Goal: Task Accomplishment & Management: Manage account settings

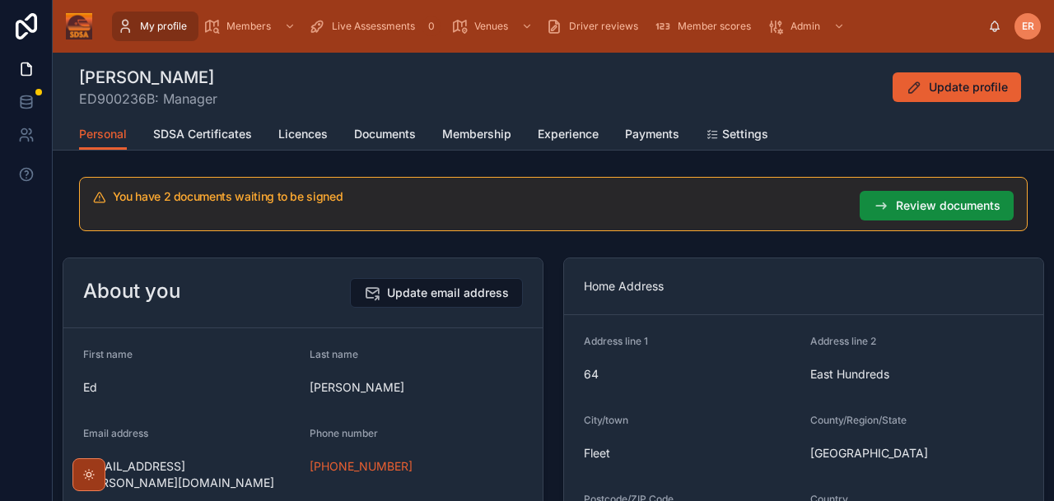
click at [360, 21] on span "Live Assessments" at bounding box center [373, 26] width 83 height 13
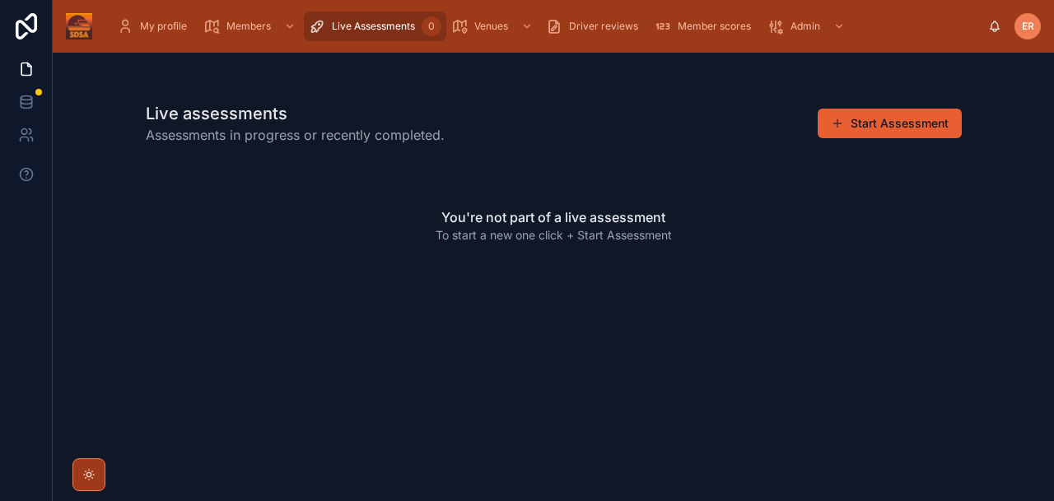
click at [588, 111] on div "Live assessments Assessments in progress or recently completed. Start Assessment" at bounding box center [554, 123] width 816 height 43
click at [366, 32] on span "Live Assessments" at bounding box center [373, 26] width 83 height 13
click at [900, 119] on button "Start Assessment" at bounding box center [889, 124] width 144 height 30
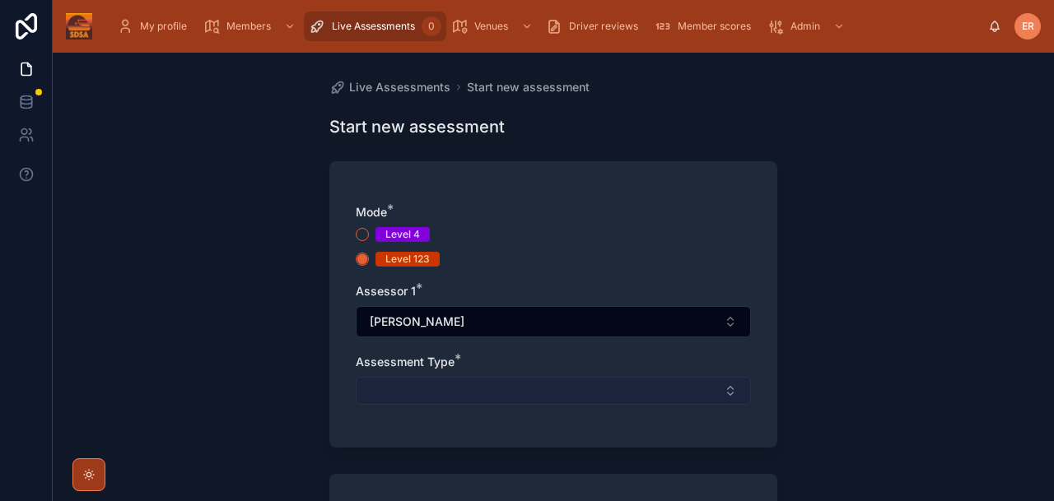
click at [627, 392] on button "Select Button" at bounding box center [553, 391] width 395 height 28
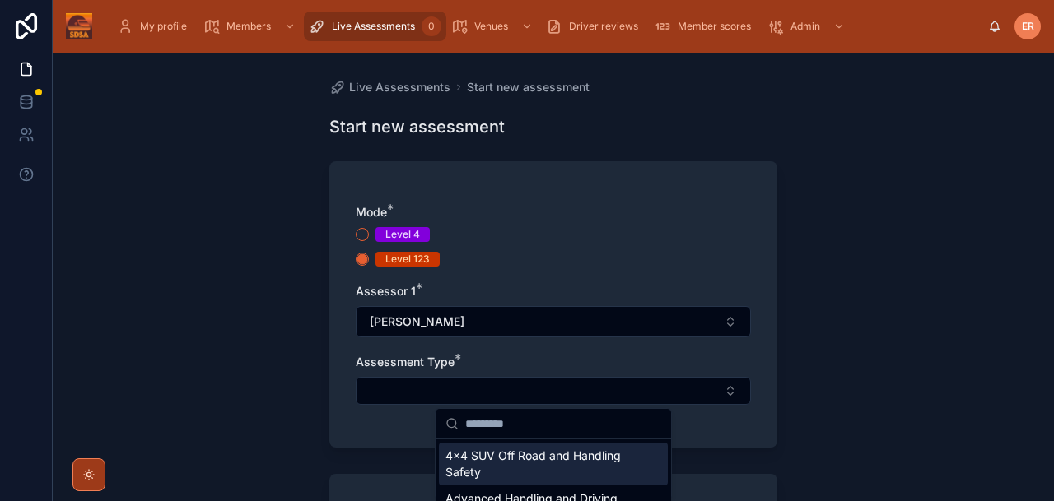
click at [896, 338] on div "Live Assessments Start new assessment Start new assessment Mode * Level 4 Level…" at bounding box center [553, 277] width 1001 height 449
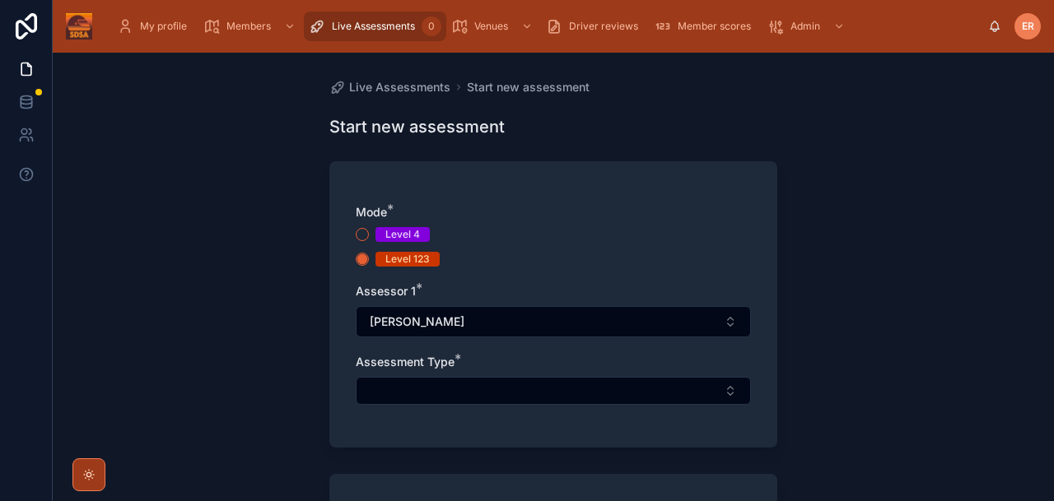
click at [889, 198] on div "Live Assessments Start new assessment Start new assessment Mode * Level 4 Level…" at bounding box center [553, 277] width 1001 height 449
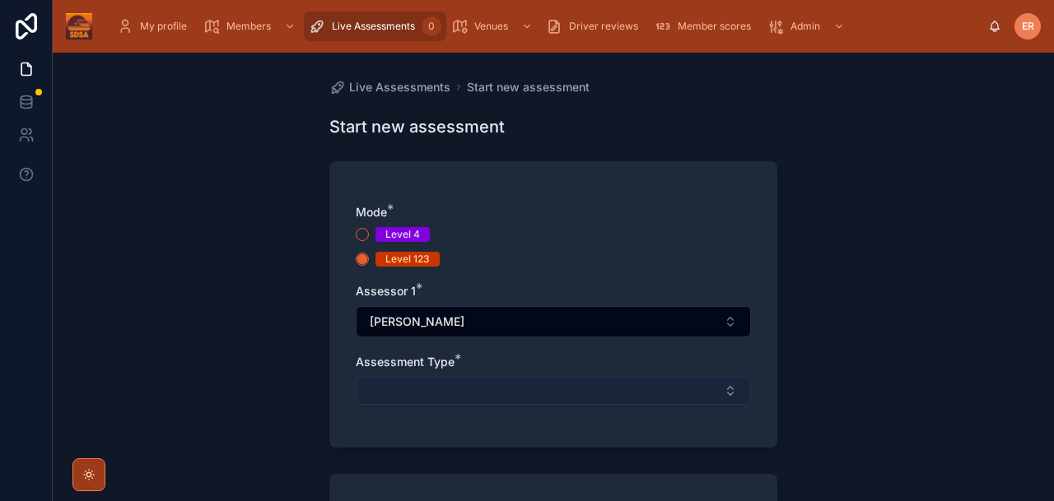
click at [540, 390] on button "Select Button" at bounding box center [553, 391] width 395 height 28
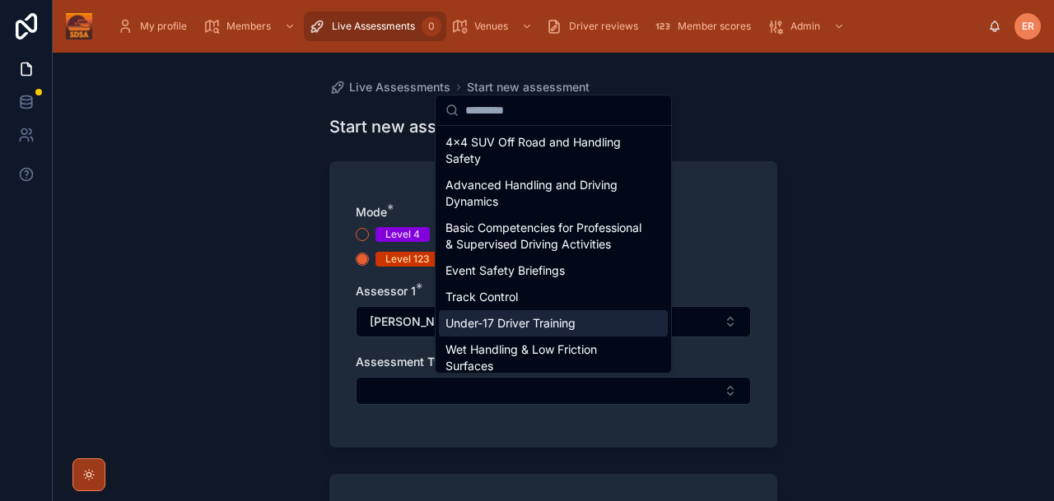
click at [473, 332] on span "Under-17 Driver Training" at bounding box center [510, 323] width 130 height 16
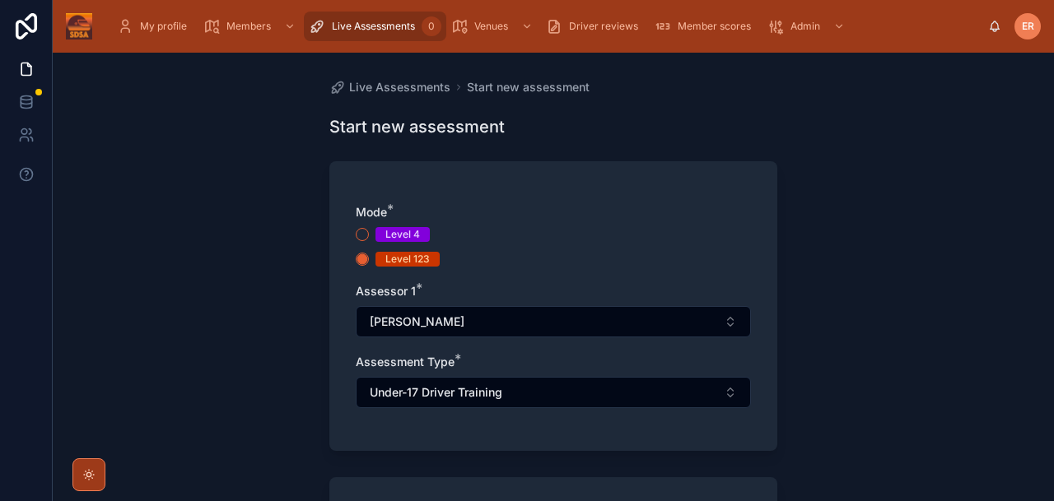
click at [902, 208] on div "Live Assessments Start new assessment Start new assessment Mode * Level 4 Level…" at bounding box center [553, 277] width 1001 height 449
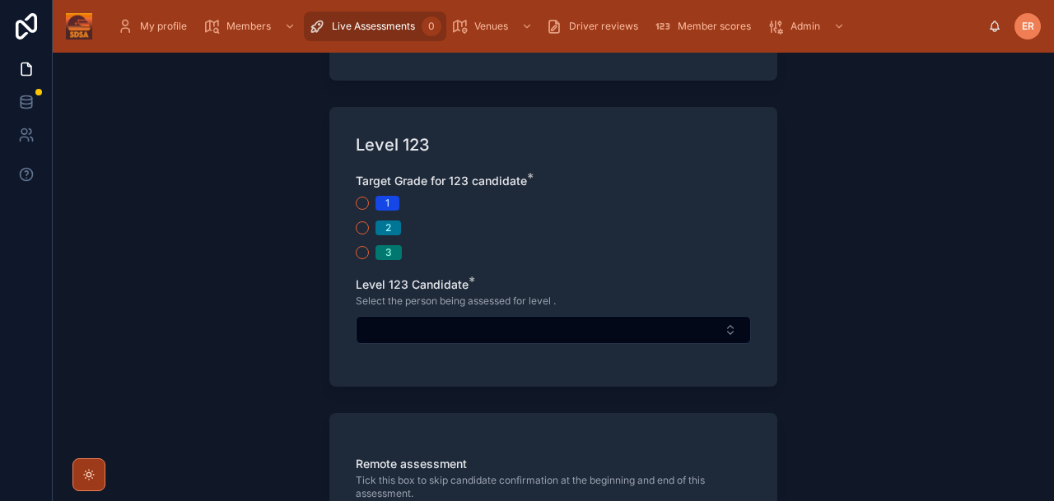
scroll to position [363, 0]
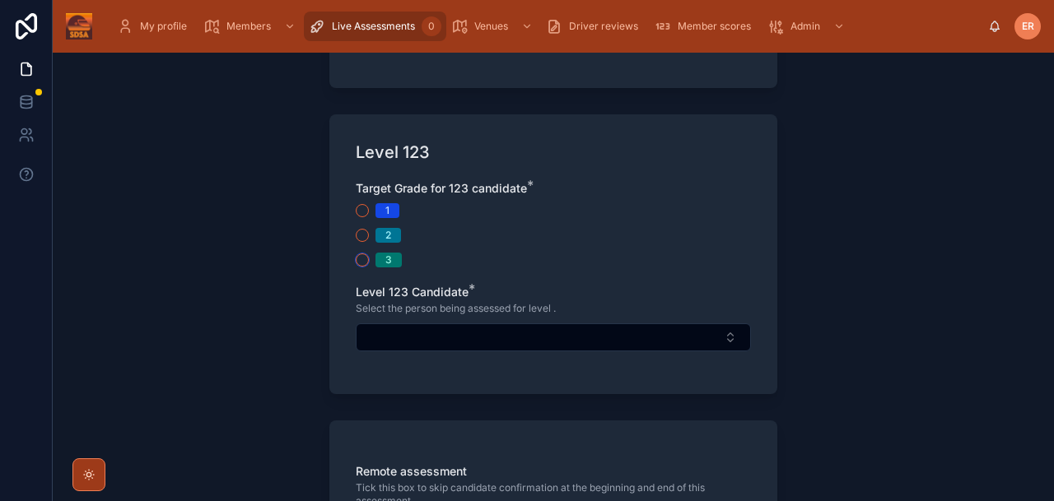
click at [363, 263] on button "3" at bounding box center [362, 260] width 13 height 13
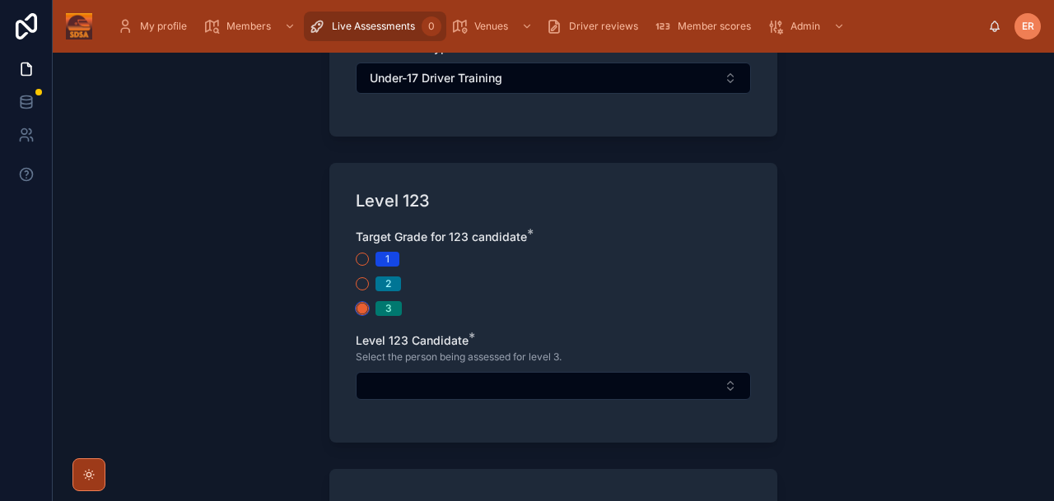
scroll to position [318, 0]
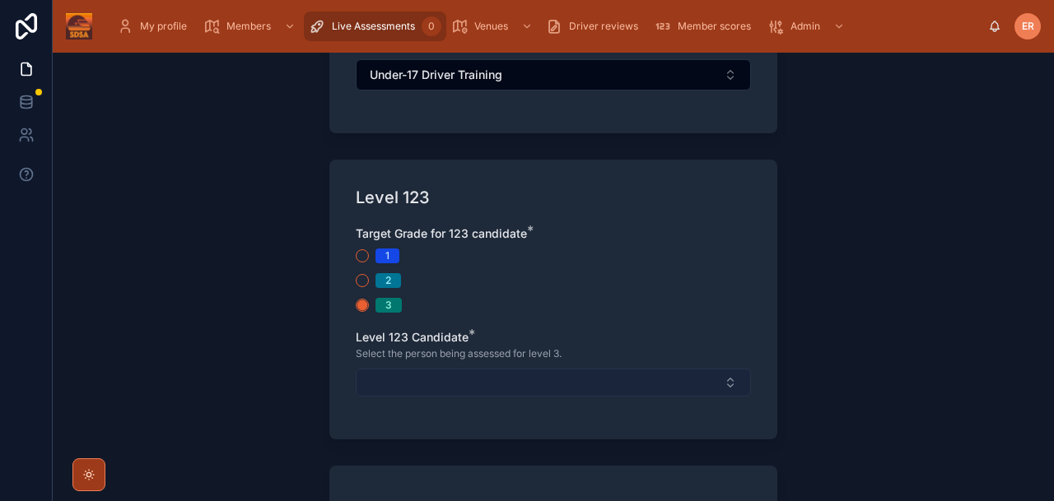
click at [538, 383] on button "Select Button" at bounding box center [553, 383] width 395 height 28
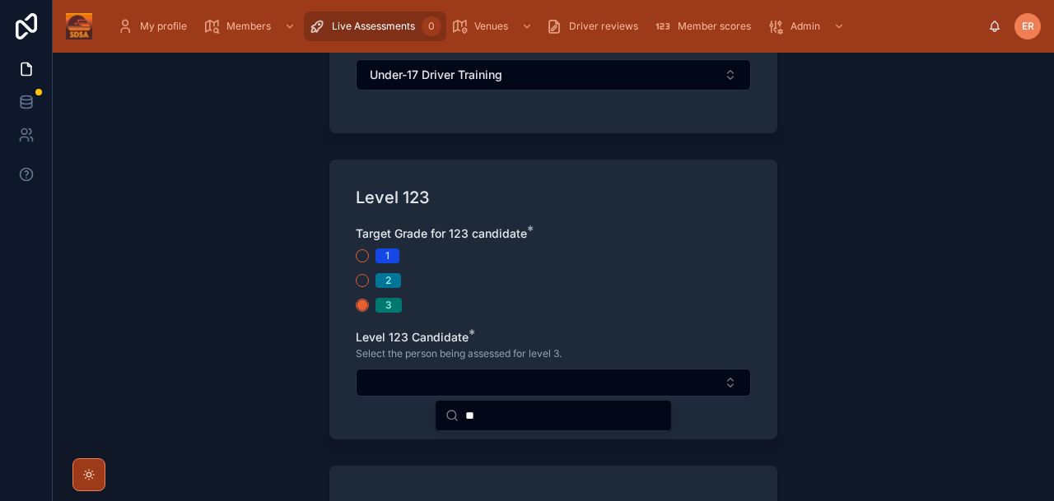
type input "*"
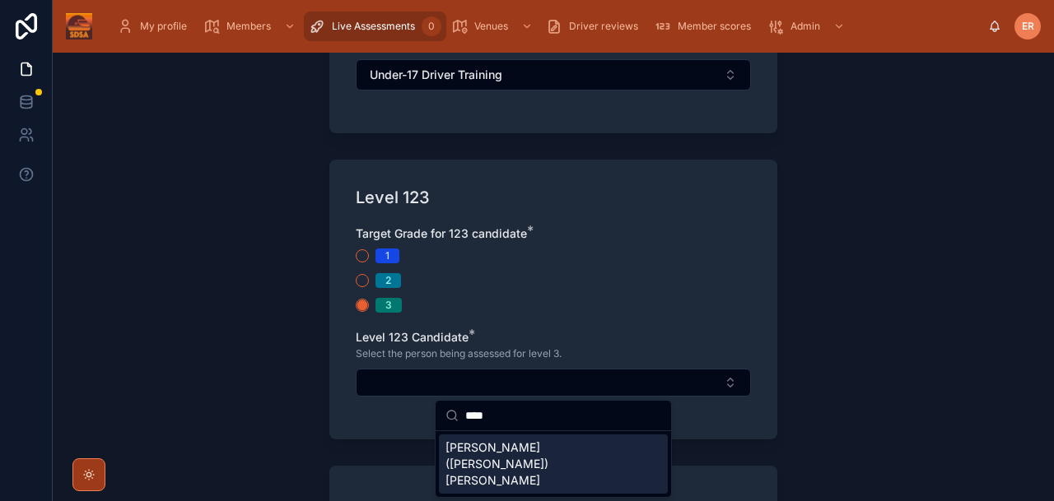
type input "****"
click at [515, 451] on span "[PERSON_NAME] ([PERSON_NAME]) [PERSON_NAME]" at bounding box center [543, 464] width 196 height 49
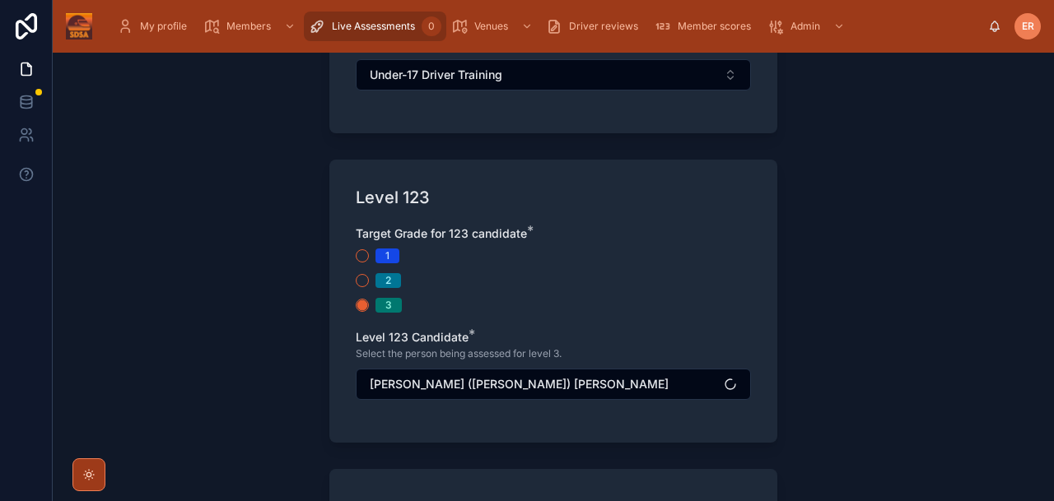
click at [820, 319] on div "Live Assessments Start new assessment Start new assessment Mode * Level 4 Level…" at bounding box center [553, 277] width 1001 height 449
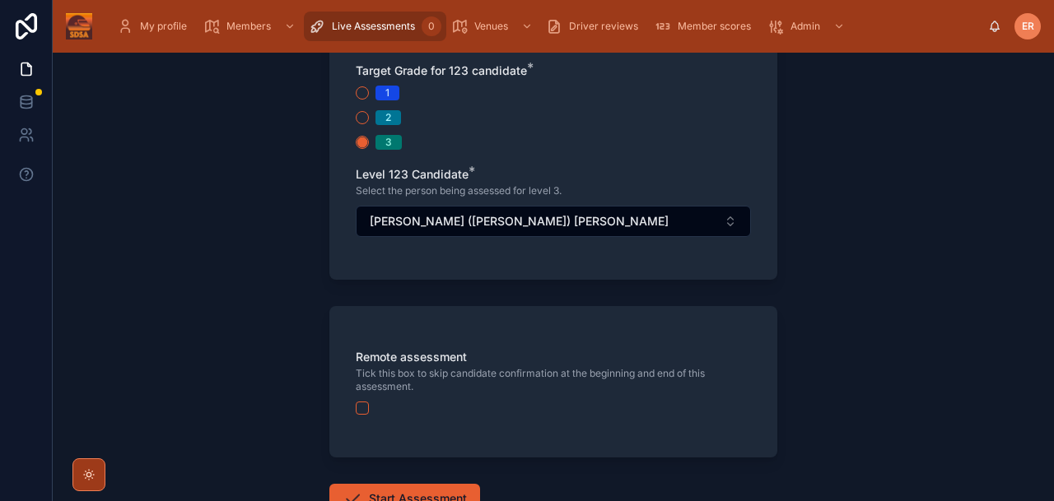
scroll to position [537, 0]
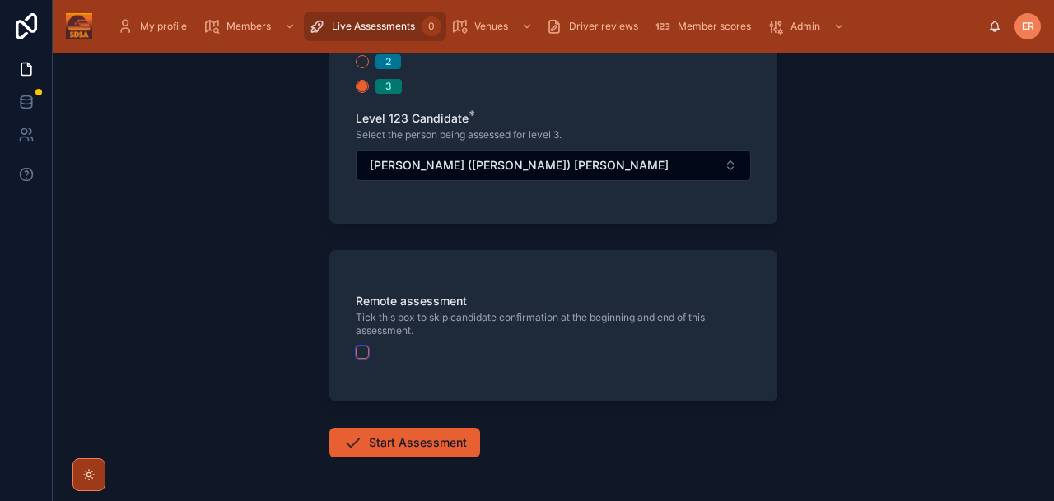
click at [363, 353] on button "button" at bounding box center [362, 352] width 13 height 13
click at [837, 312] on div "Live Assessments Start new assessment Start new assessment Mode * Level 4 Level…" at bounding box center [553, 277] width 1001 height 449
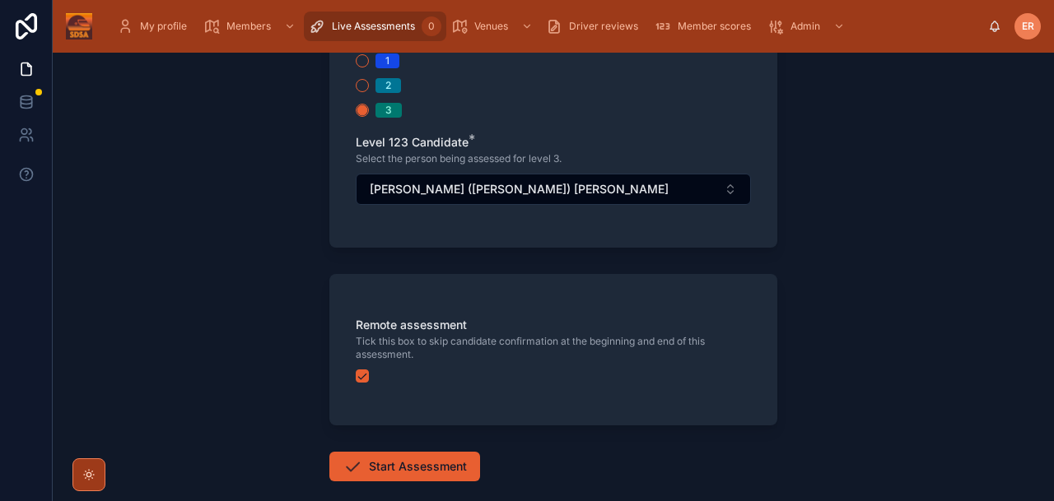
scroll to position [528, 0]
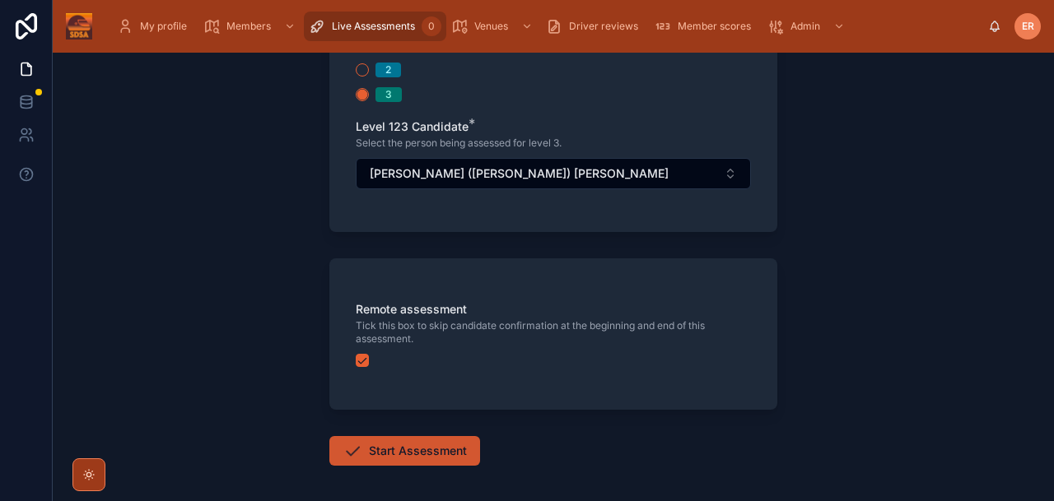
click at [436, 453] on button "Start Assessment" at bounding box center [404, 451] width 151 height 30
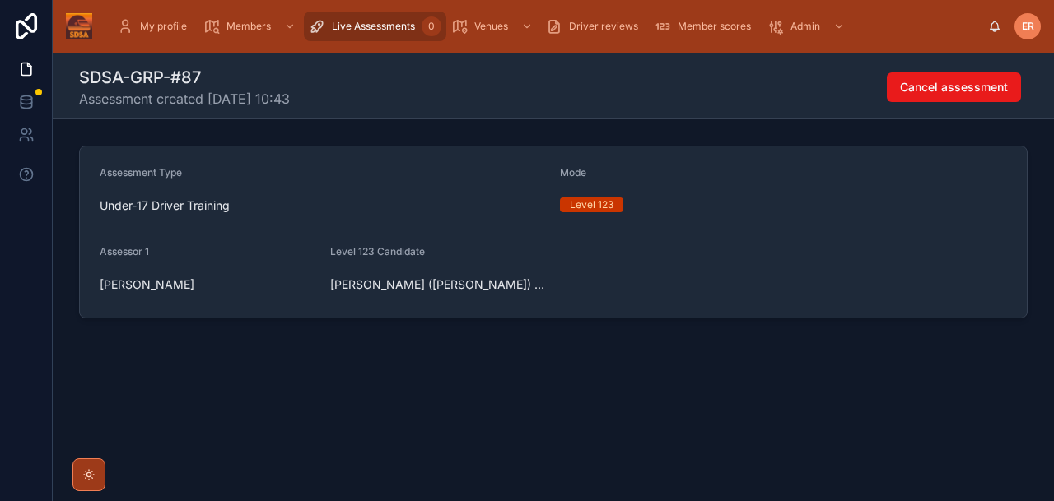
click at [400, 30] on span "Live Assessments" at bounding box center [373, 26] width 83 height 13
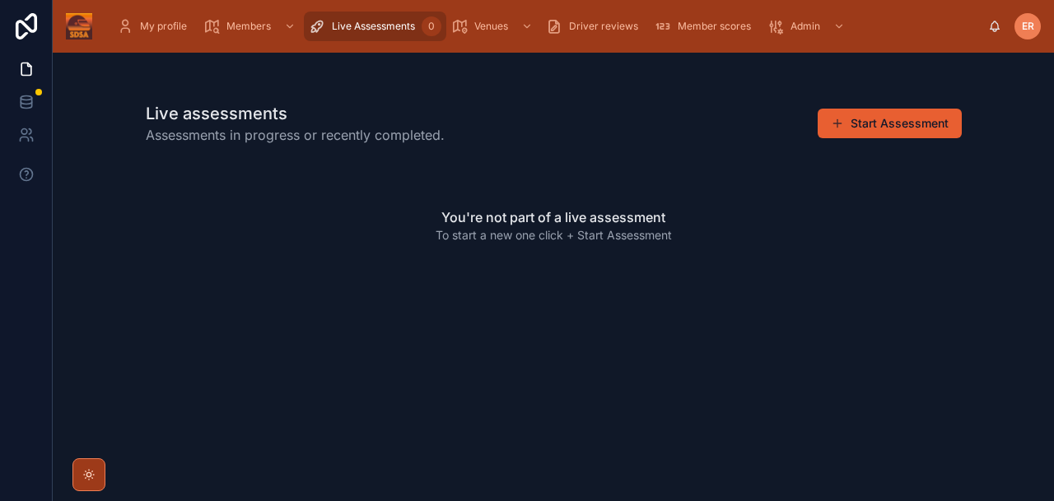
click at [378, 33] on div "Live Assessments 0" at bounding box center [375, 26] width 133 height 26
click at [376, 30] on span "Live Assessments" at bounding box center [373, 26] width 83 height 13
click at [468, 203] on div "You're not part of a live assessment To start a new one click + Start Assessment" at bounding box center [554, 226] width 816 height 142
click at [389, 27] on span "Live Assessments" at bounding box center [373, 26] width 83 height 13
click at [358, 22] on span "Live Assessments" at bounding box center [373, 26] width 83 height 13
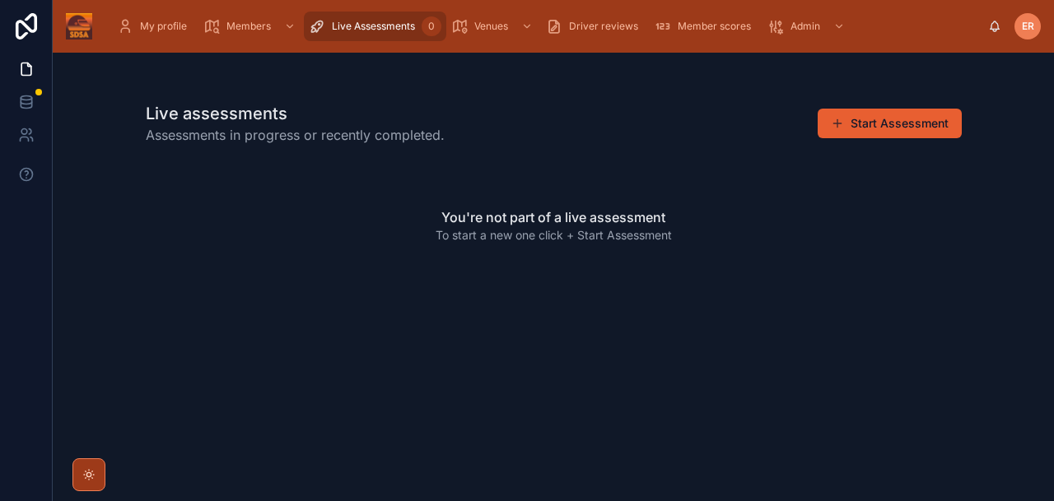
click at [358, 23] on span "Live Assessments" at bounding box center [373, 26] width 83 height 13
click at [243, 134] on span "Assessments in progress or recently completed." at bounding box center [295, 135] width 299 height 20
click at [625, 113] on div "Live assessments Assessments in progress or recently completed. Start Assessment" at bounding box center [554, 123] width 816 height 43
click at [510, 230] on span "To start a new one click + Start Assessment" at bounding box center [553, 235] width 236 height 16
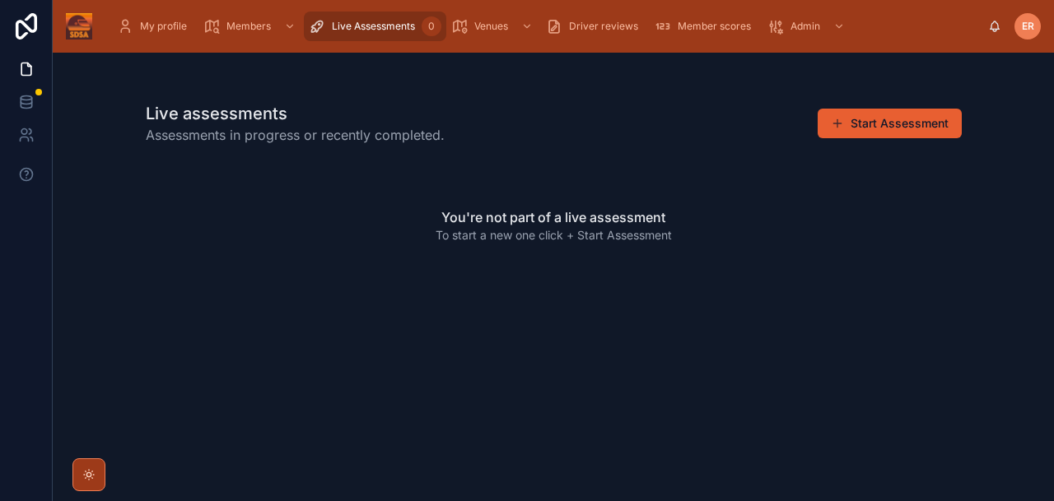
click at [359, 28] on span "Live Assessments" at bounding box center [373, 26] width 83 height 13
click at [359, 27] on span "Live Assessments" at bounding box center [373, 26] width 83 height 13
click at [496, 212] on h2 "You're not part of a live assessment" at bounding box center [553, 217] width 224 height 20
click at [392, 33] on div "Live Assessments 0" at bounding box center [375, 26] width 133 height 26
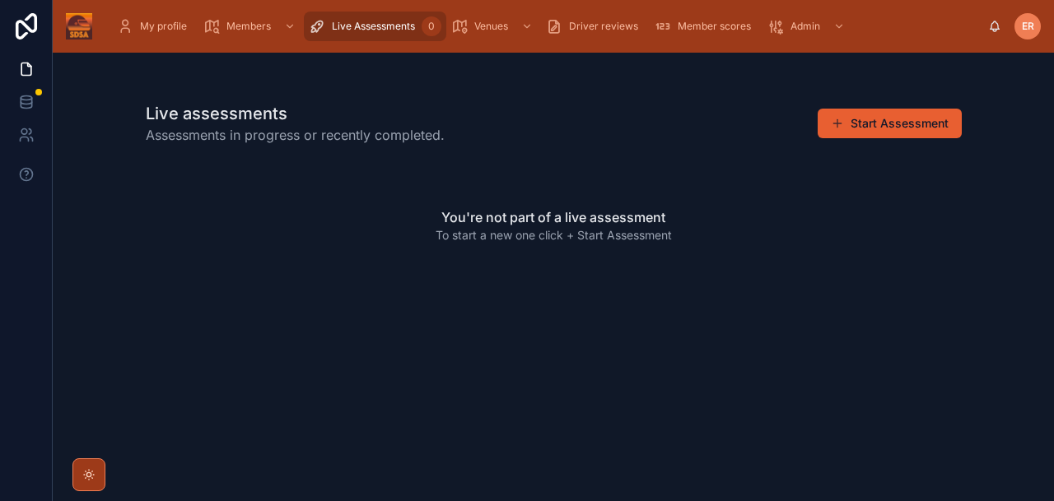
click at [390, 140] on span "Assessments in progress or recently completed." at bounding box center [295, 135] width 299 height 20
click at [468, 142] on div "Live assessments Assessments in progress or recently completed. Start Assessment" at bounding box center [554, 123] width 816 height 43
click at [640, 212] on h2 "You're not part of a live assessment" at bounding box center [553, 217] width 224 height 20
click at [355, 40] on div "My profile Members Live Assessments 0 Venues Driver reviews Member scores Admin" at bounding box center [546, 26] width 882 height 36
click at [355, 39] on div "Live Assessments 0" at bounding box center [375, 26] width 133 height 26
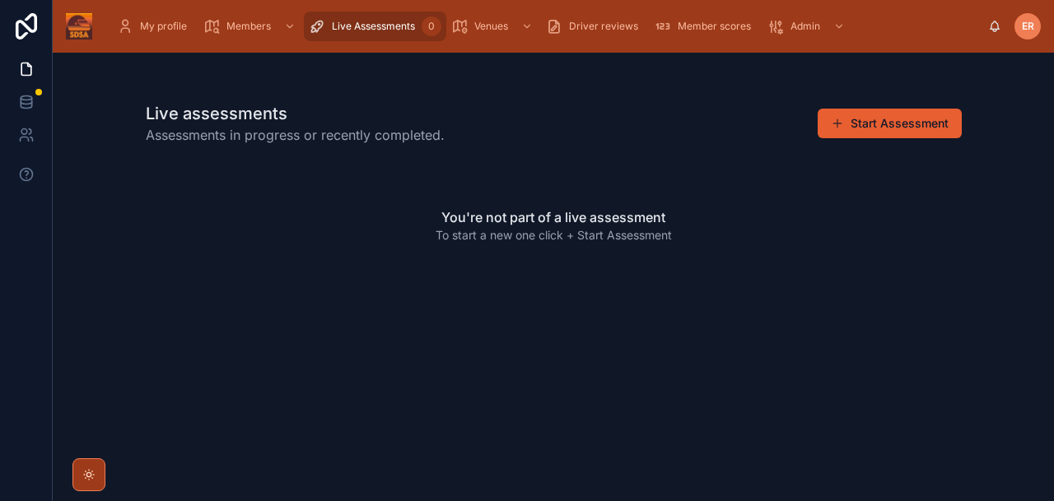
click at [355, 38] on div "Live Assessments 0" at bounding box center [375, 26] width 133 height 26
click at [346, 23] on span "Live Assessments" at bounding box center [373, 26] width 83 height 13
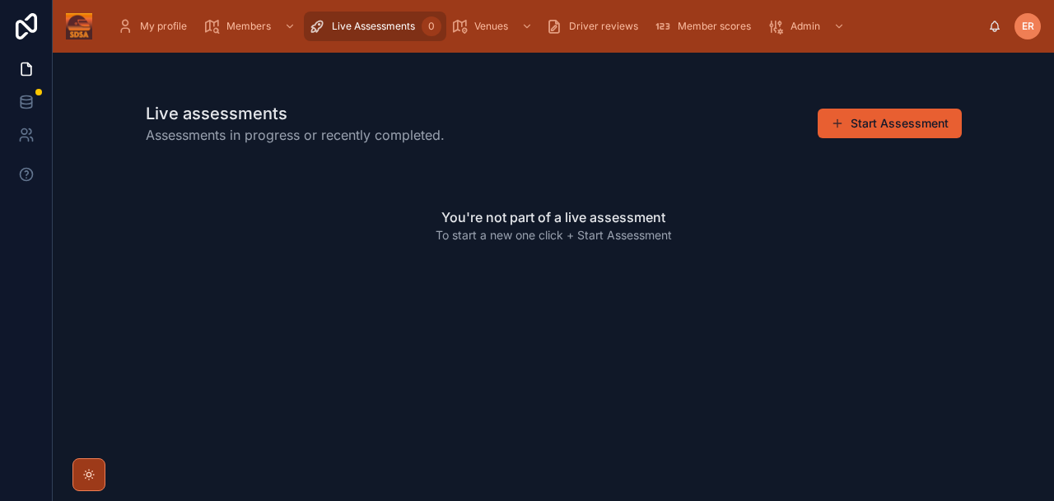
click at [346, 23] on span "Live Assessments" at bounding box center [373, 26] width 83 height 13
click at [351, 36] on div "Live Assessments 0" at bounding box center [375, 26] width 133 height 26
click at [900, 131] on button "Start Assessment" at bounding box center [889, 124] width 144 height 30
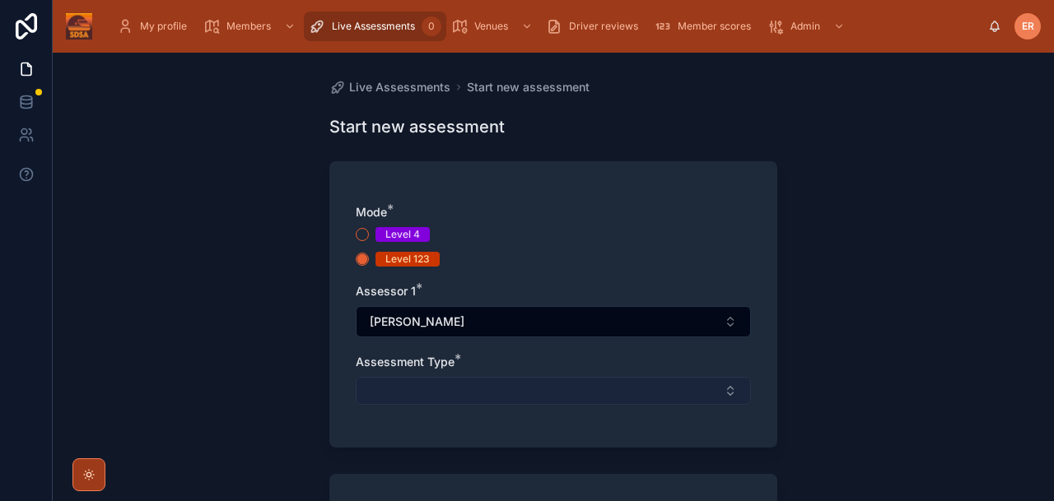
click at [715, 389] on button "Select Button" at bounding box center [553, 391] width 395 height 28
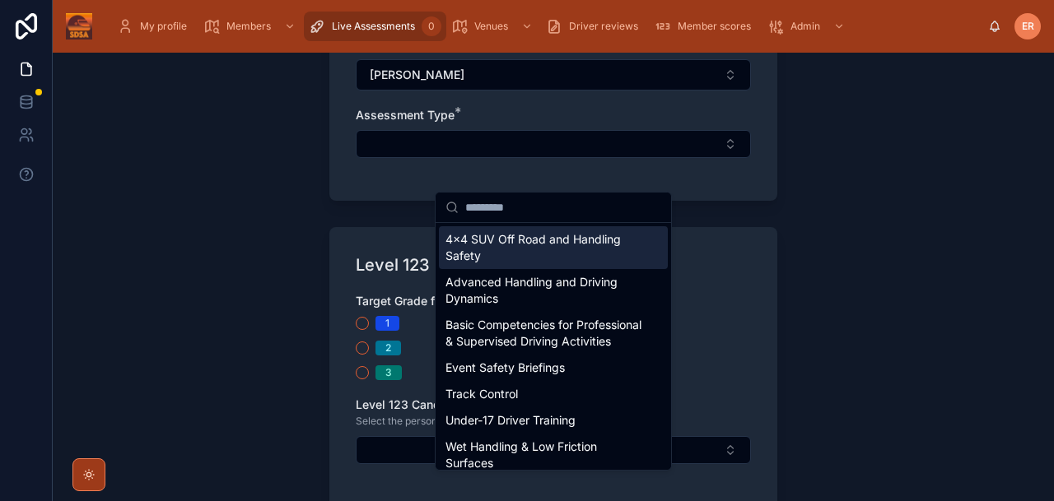
scroll to position [252, 0]
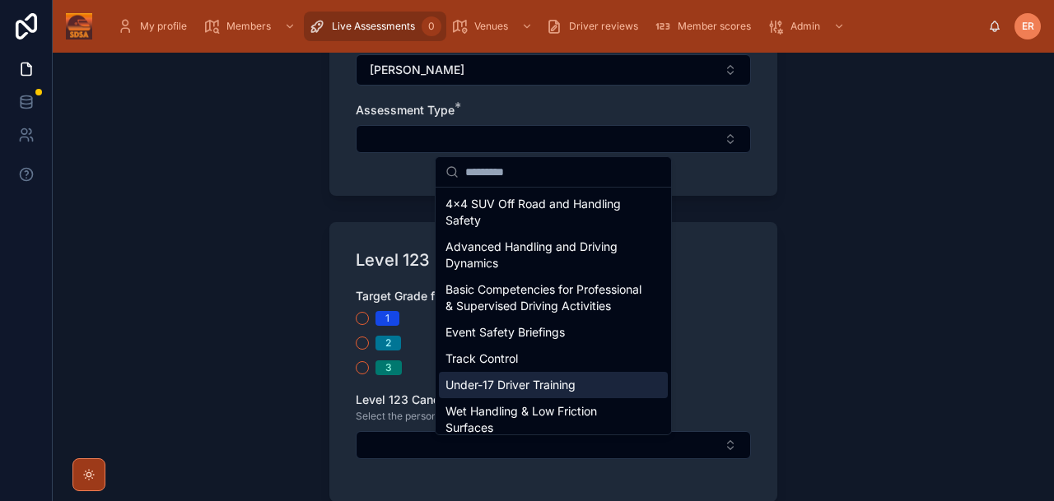
click at [491, 393] on span "Under-17 Driver Training" at bounding box center [510, 385] width 130 height 16
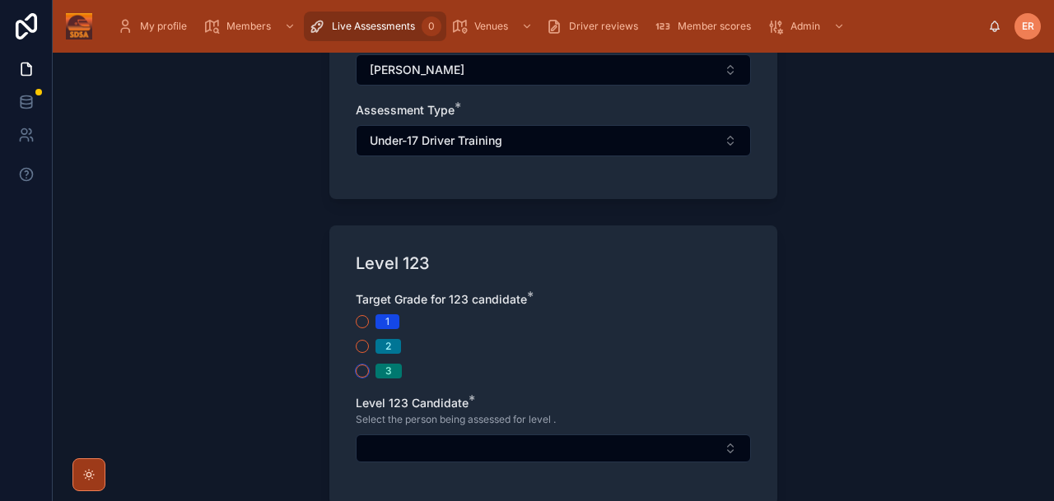
click at [362, 376] on button "3" at bounding box center [362, 371] width 13 height 13
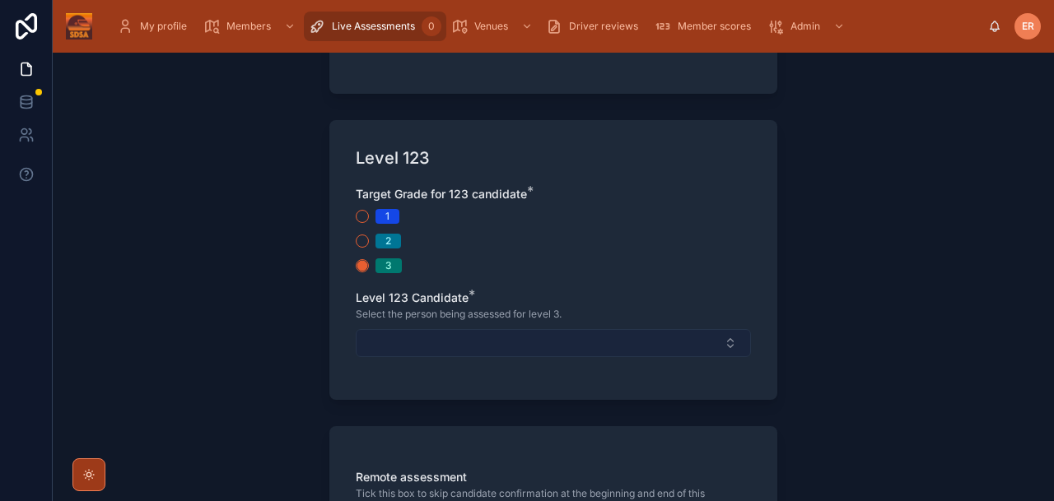
click at [505, 340] on button "Select Button" at bounding box center [553, 343] width 395 height 28
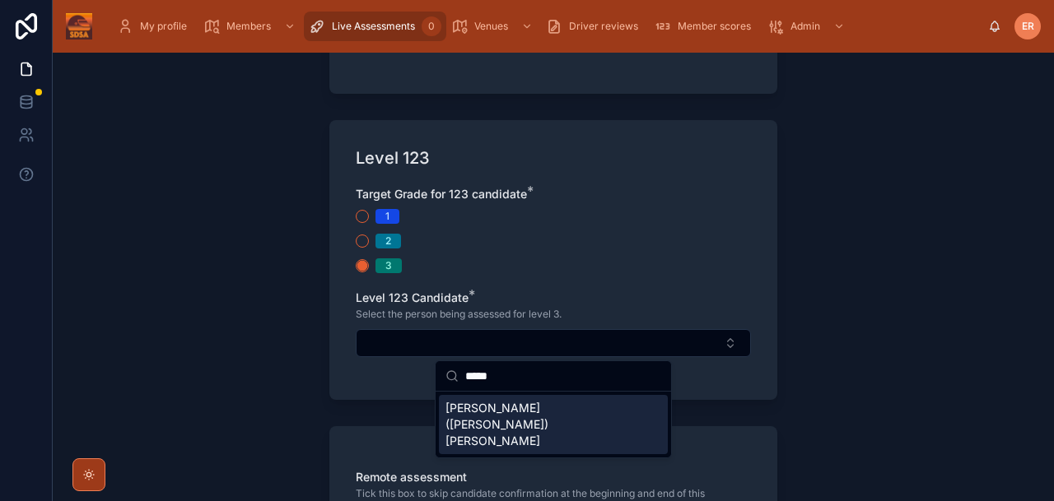
type input "*****"
click at [473, 409] on span "[PERSON_NAME] ([PERSON_NAME]) [PERSON_NAME]" at bounding box center [543, 424] width 196 height 49
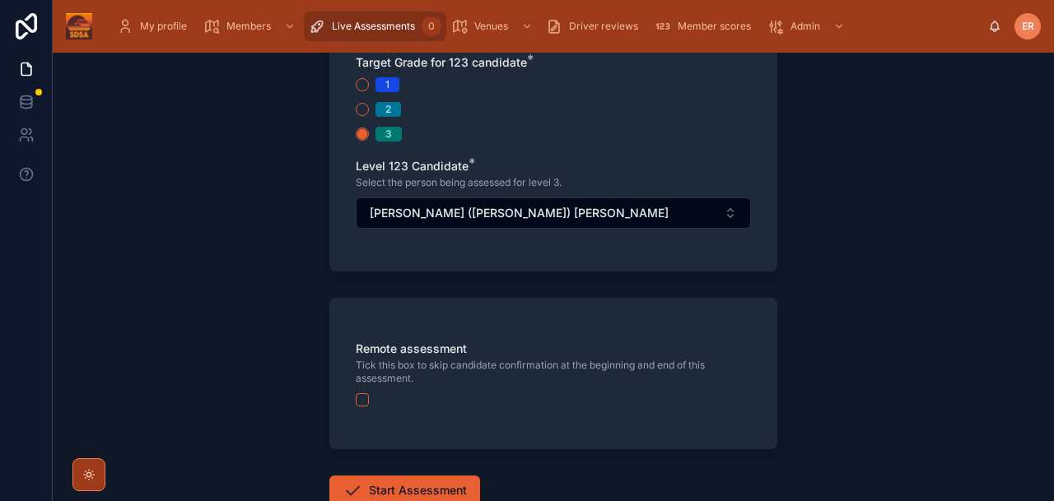
scroll to position [513, 0]
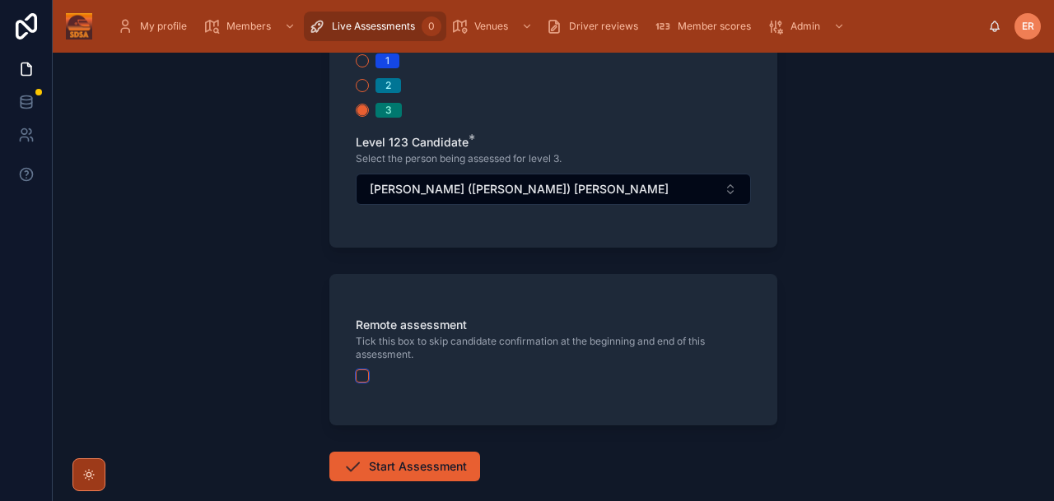
click at [362, 377] on button "button" at bounding box center [362, 376] width 13 height 13
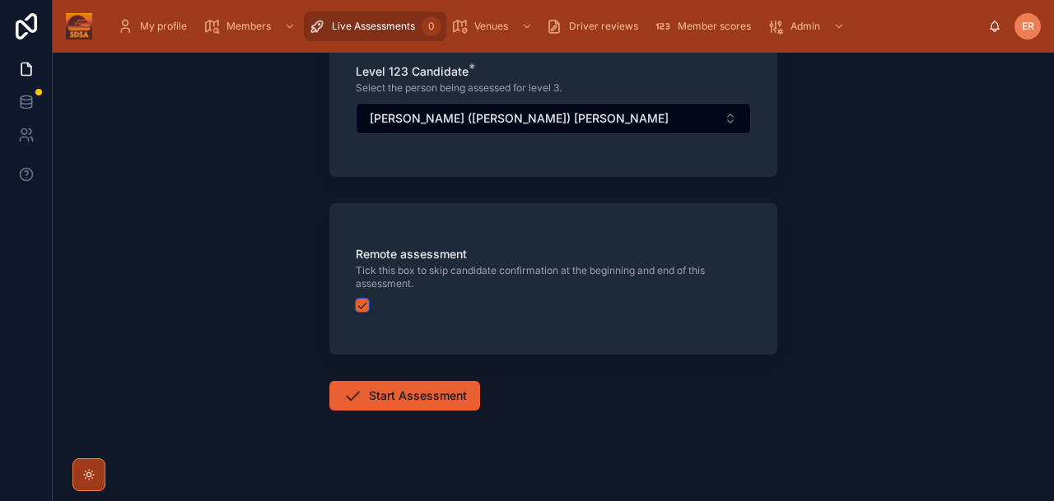
scroll to position [598, 0]
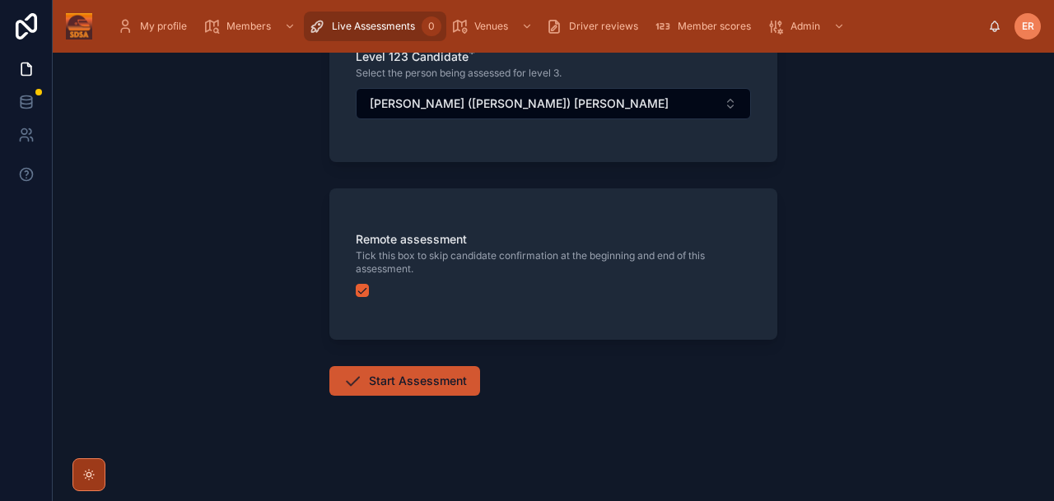
click at [377, 381] on button "Start Assessment" at bounding box center [404, 381] width 151 height 30
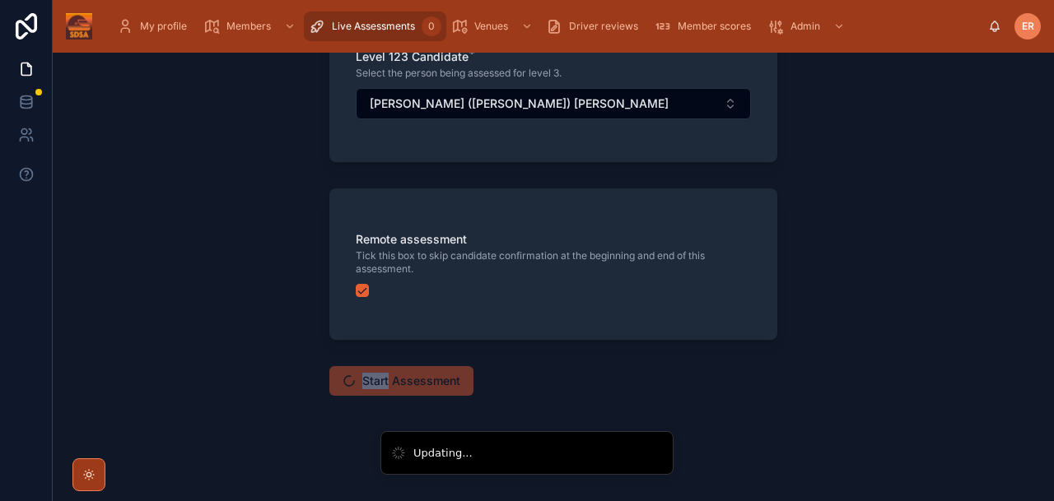
click at [377, 381] on span "Start Assessment" at bounding box center [401, 381] width 144 height 30
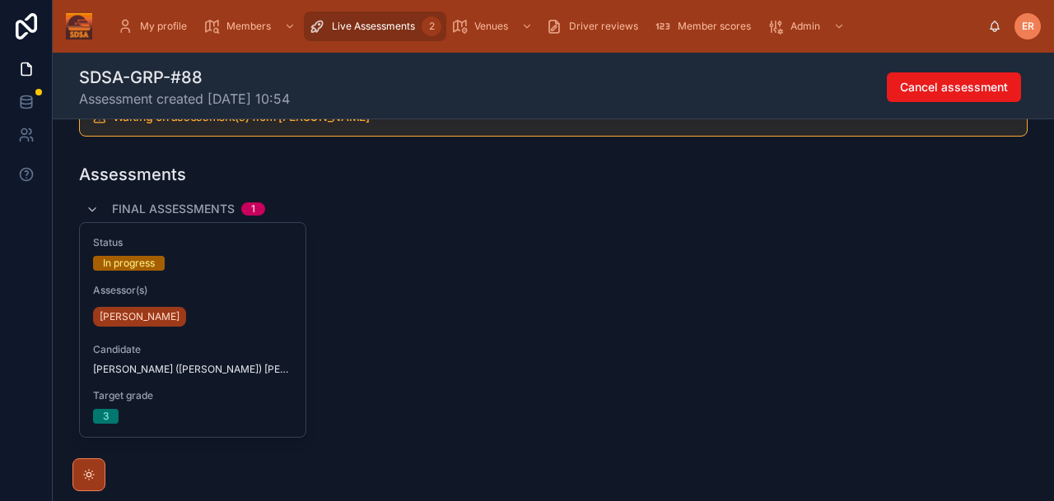
scroll to position [251, 0]
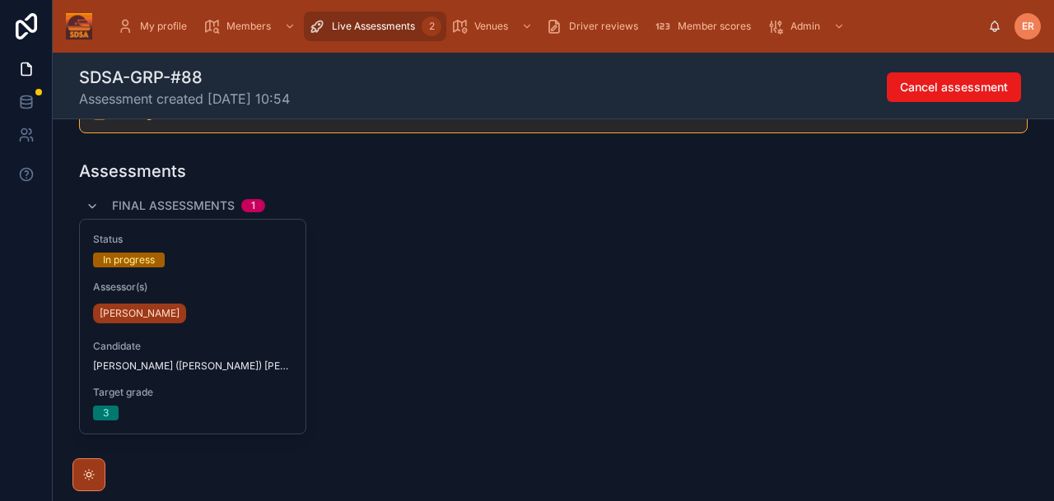
click at [390, 30] on span "Live Assessments" at bounding box center [373, 26] width 83 height 13
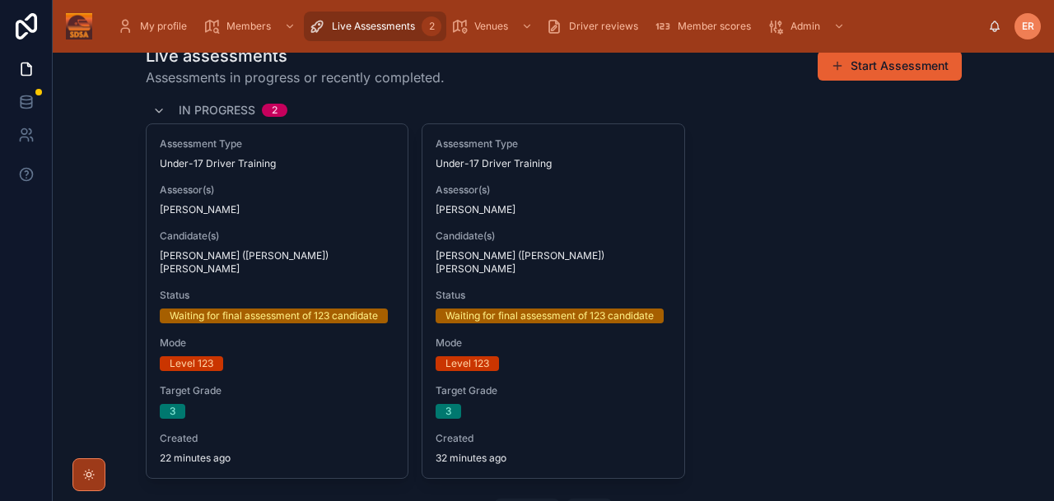
scroll to position [70, 0]
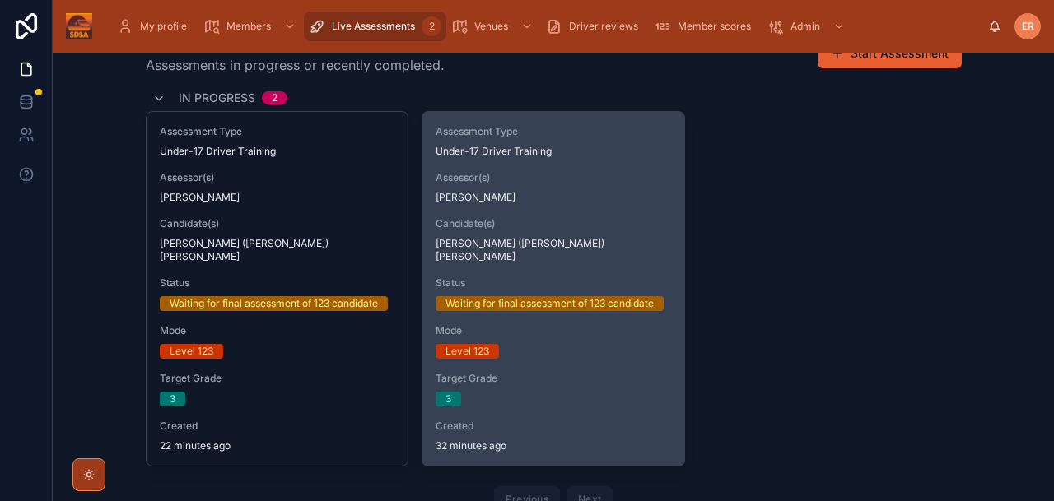
click at [595, 165] on div "Assessment Type Under-17 Driver Training Assessor(s) [PERSON_NAME] Candidate(s)…" at bounding box center [553, 289] width 262 height 354
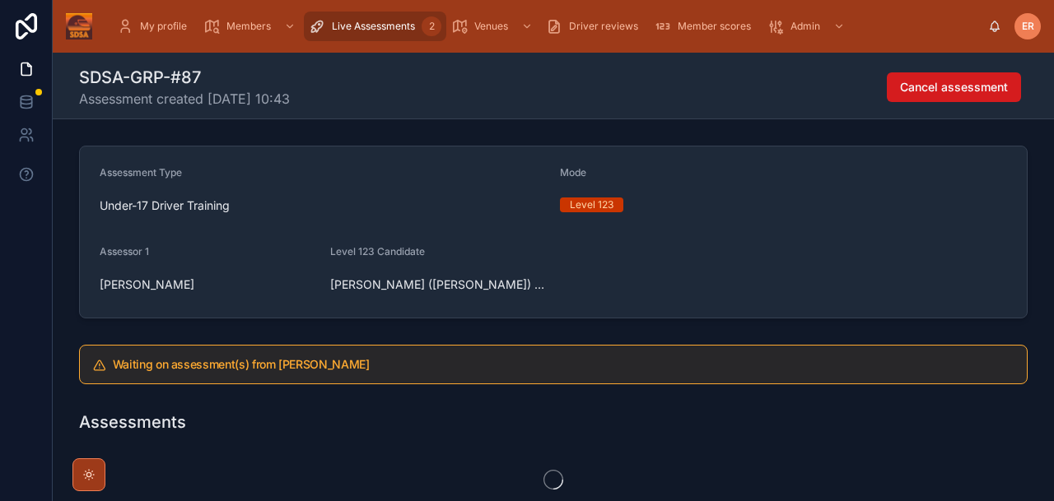
click at [919, 86] on span "Cancel assessment" at bounding box center [954, 87] width 108 height 16
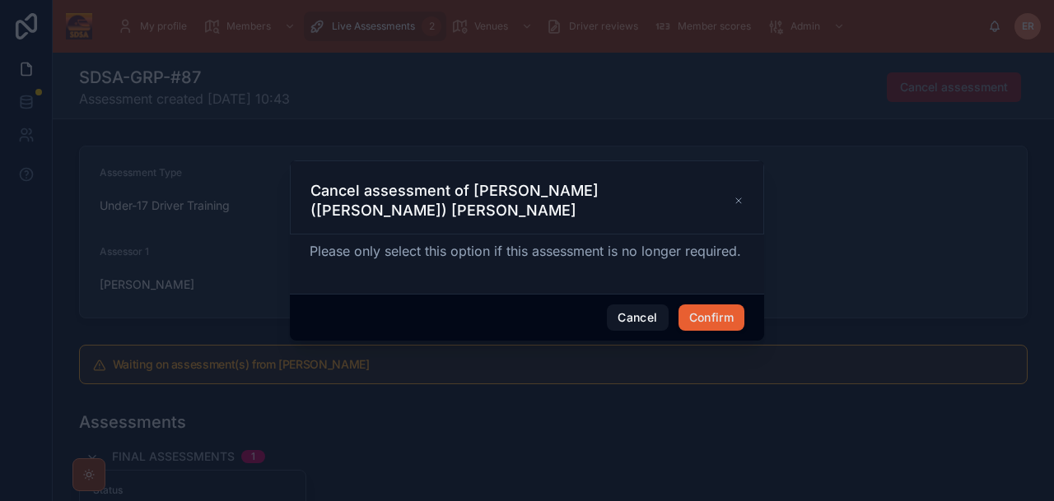
click at [710, 306] on button "Confirm" at bounding box center [711, 318] width 66 height 26
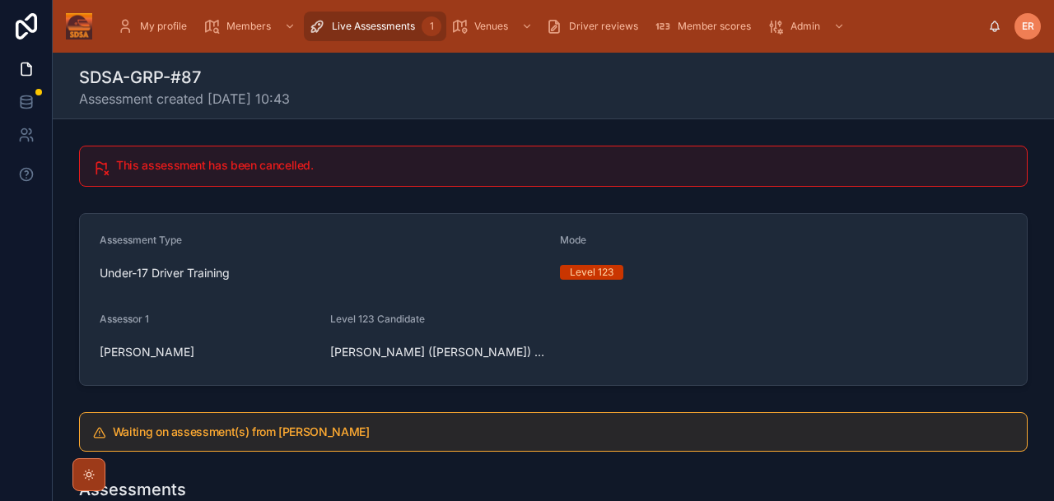
click at [373, 21] on span "Live Assessments" at bounding box center [373, 26] width 83 height 13
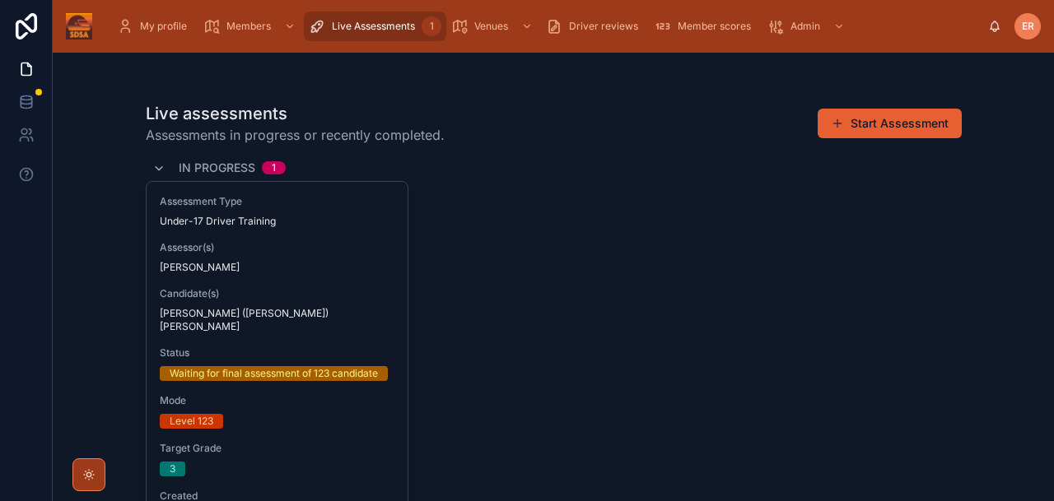
click at [643, 285] on div "Assessment Type Under-17 Driver Training Assessor(s) [PERSON_NAME] Candidate(s)…" at bounding box center [554, 359] width 816 height 356
click at [374, 27] on span "Live Assessments" at bounding box center [373, 26] width 83 height 13
